Goal: Find specific page/section: Find specific page/section

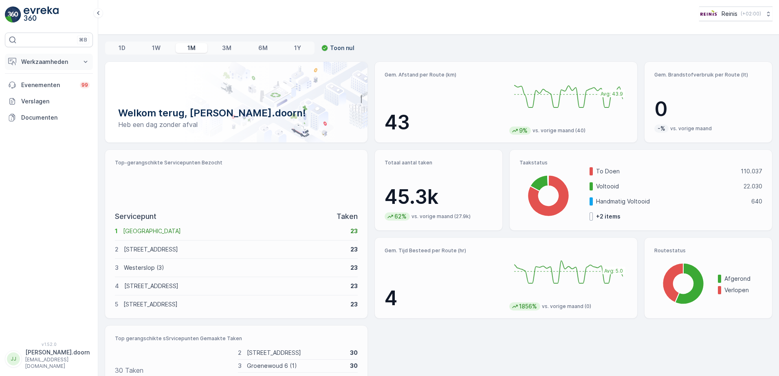
click at [73, 62] on p "Werkzaamheden" at bounding box center [48, 62] width 55 height 8
click at [86, 60] on icon at bounding box center [85, 62] width 8 height 8
click at [86, 62] on icon at bounding box center [85, 62] width 8 height 8
click at [85, 64] on icon at bounding box center [85, 62] width 8 height 8
